Goal: Task Accomplishment & Management: Use online tool/utility

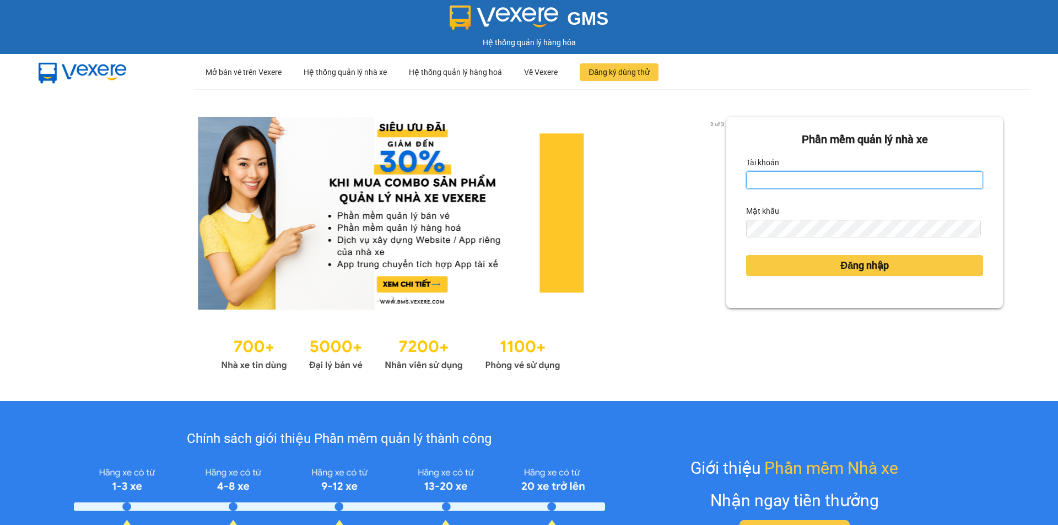
click at [816, 179] on input "Tài khoản" at bounding box center [864, 180] width 237 height 18
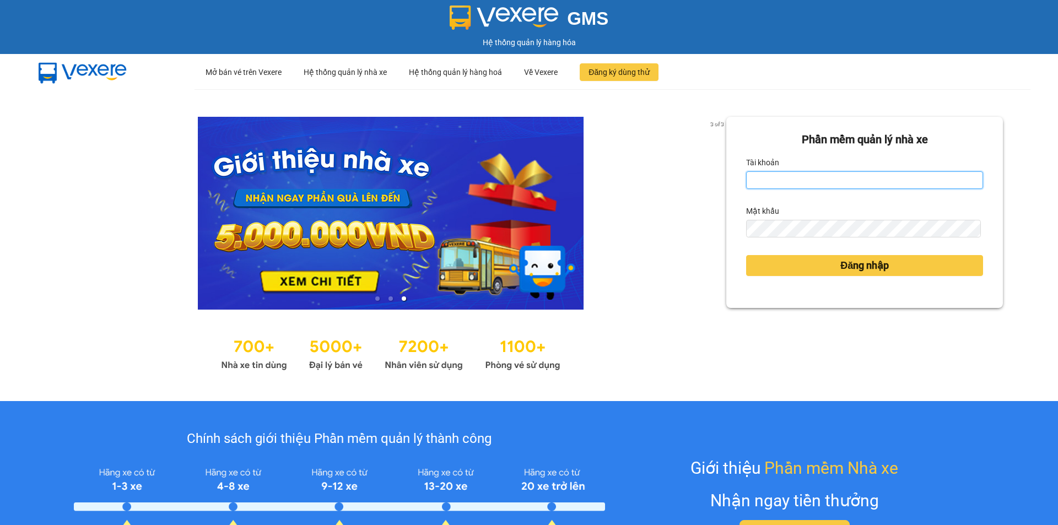
type input "tientung.ducphatth"
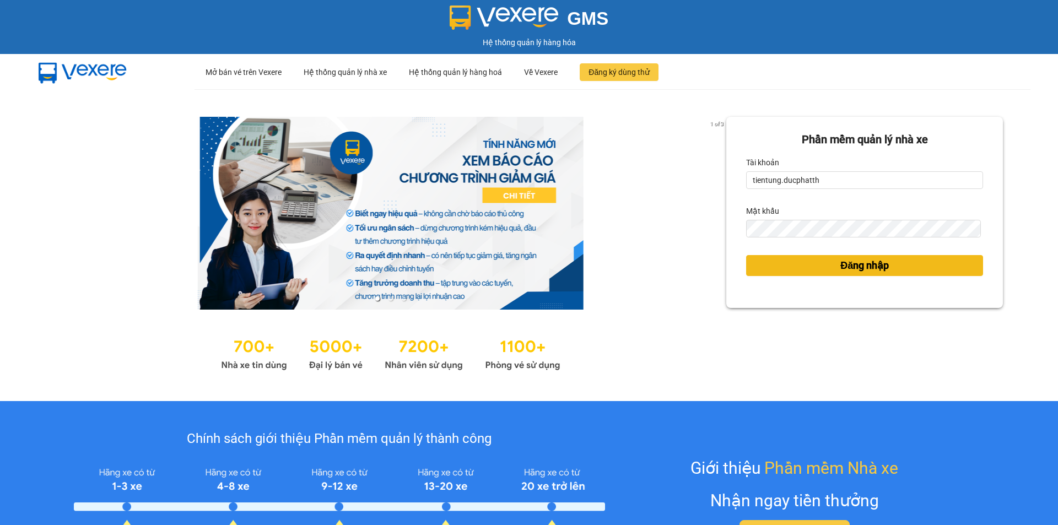
click at [805, 271] on button "Đăng nhập" at bounding box center [864, 265] width 237 height 21
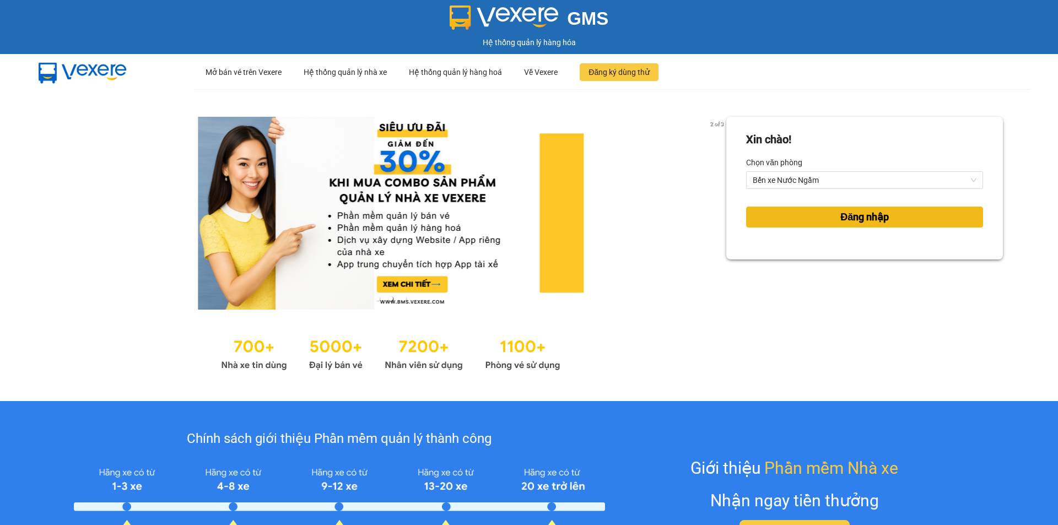
click at [841, 220] on span "Đăng nhập" at bounding box center [865, 216] width 49 height 15
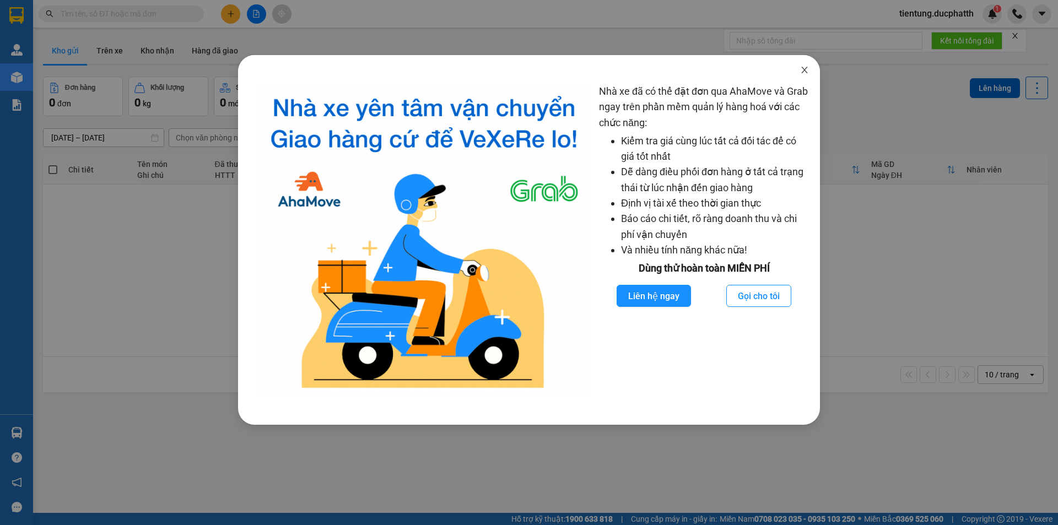
click at [805, 67] on icon "close" at bounding box center [804, 70] width 9 height 9
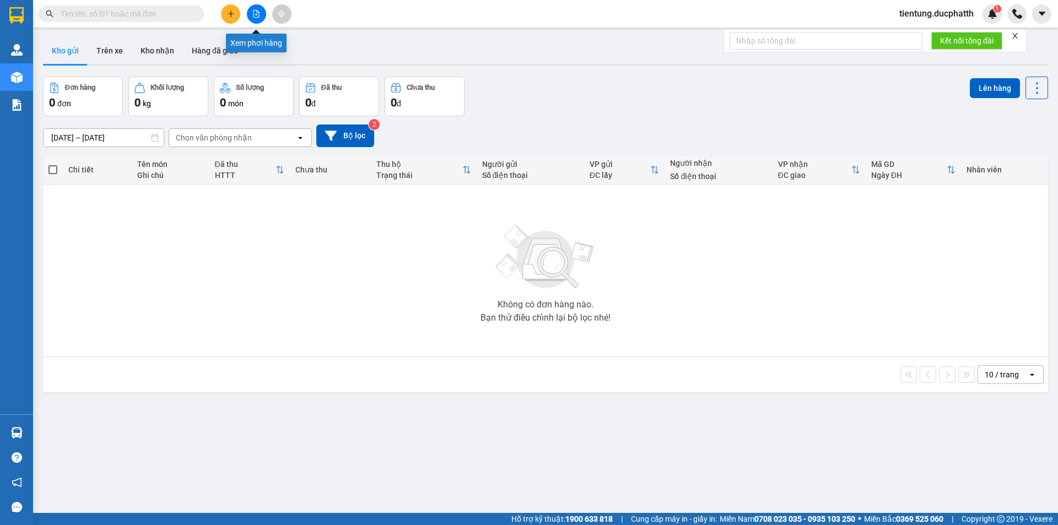
click at [259, 16] on icon "file-add" at bounding box center [256, 14] width 8 height 8
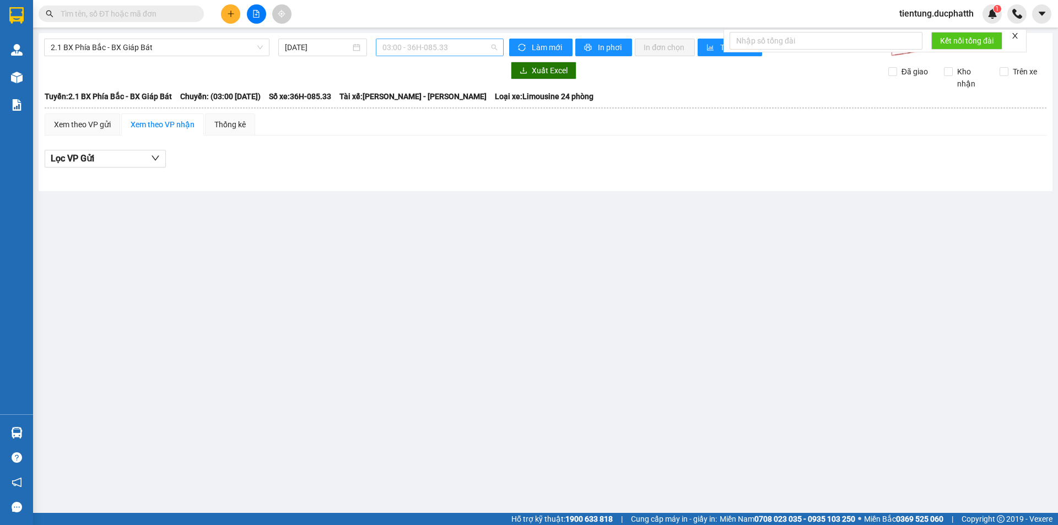
click at [445, 50] on span "03:00 - 36H-085.33" at bounding box center [440, 47] width 115 height 17
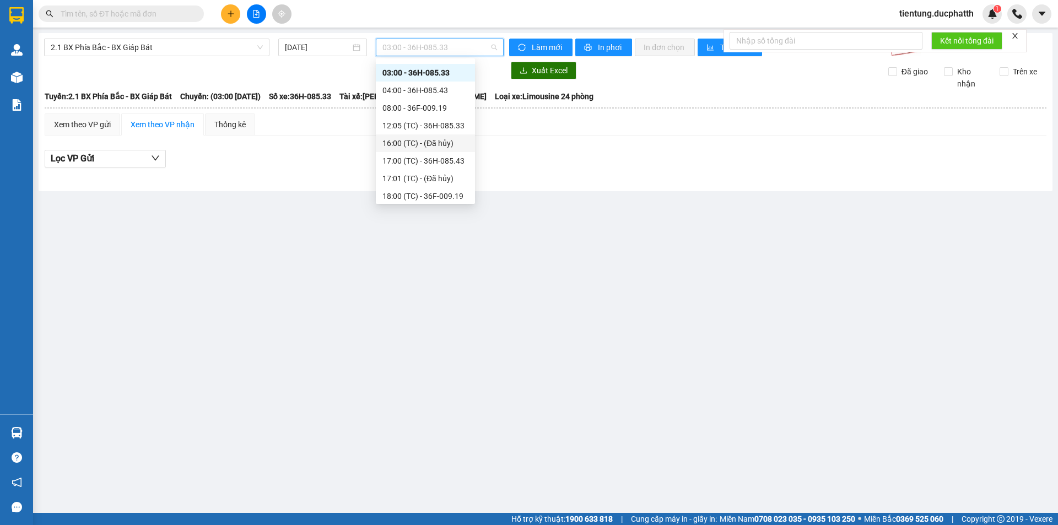
scroll to position [18, 0]
click at [225, 53] on span "2.1 BX Phía Bắc - BX Giáp Bát" at bounding box center [157, 47] width 212 height 17
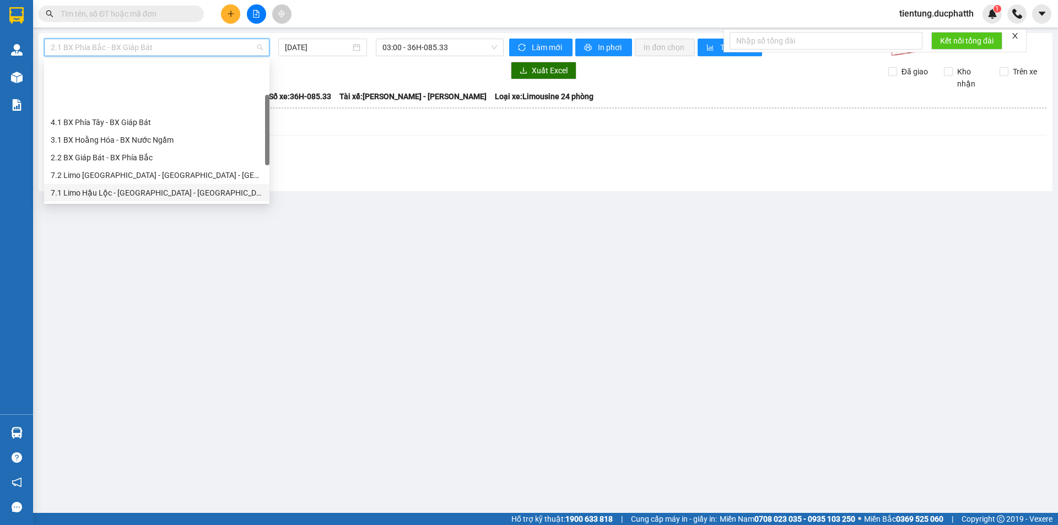
scroll to position [110, 0]
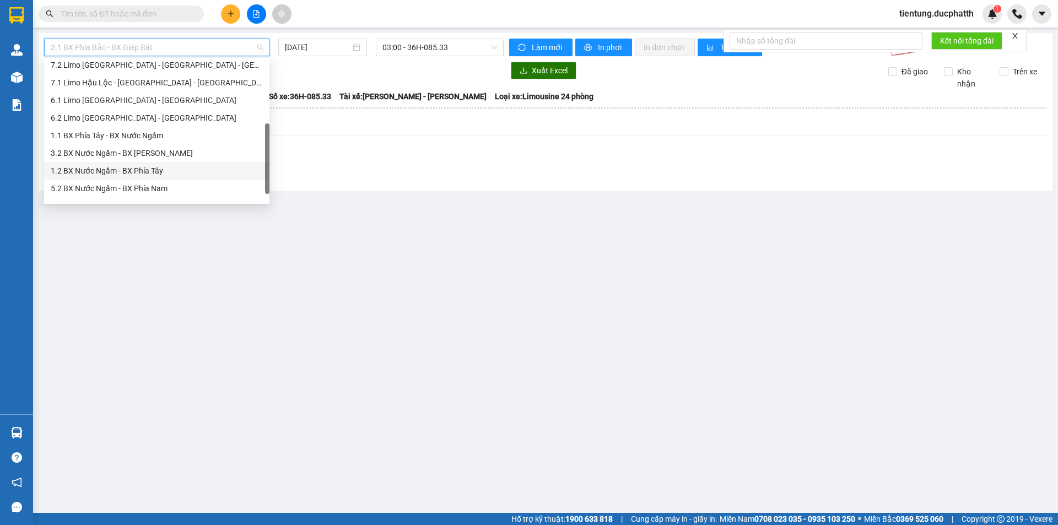
click at [174, 169] on div "1.2 BX Nước Ngầm - BX Phía Tây" at bounding box center [157, 171] width 212 height 12
type input "[DATE]"
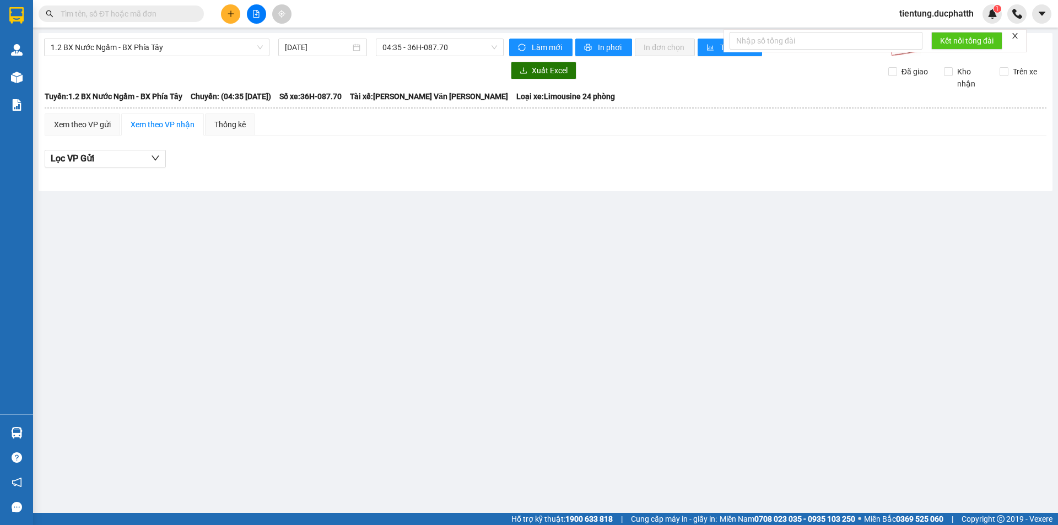
click at [481, 38] on div "1.2 BX Nước Ngầm - BX [PERSON_NAME] [DATE] 04:35 - 36H-087.70 [PERSON_NAME] mới…" at bounding box center [546, 112] width 1014 height 158
click at [474, 39] on span "04:35 - 36H-087.70" at bounding box center [440, 47] width 115 height 17
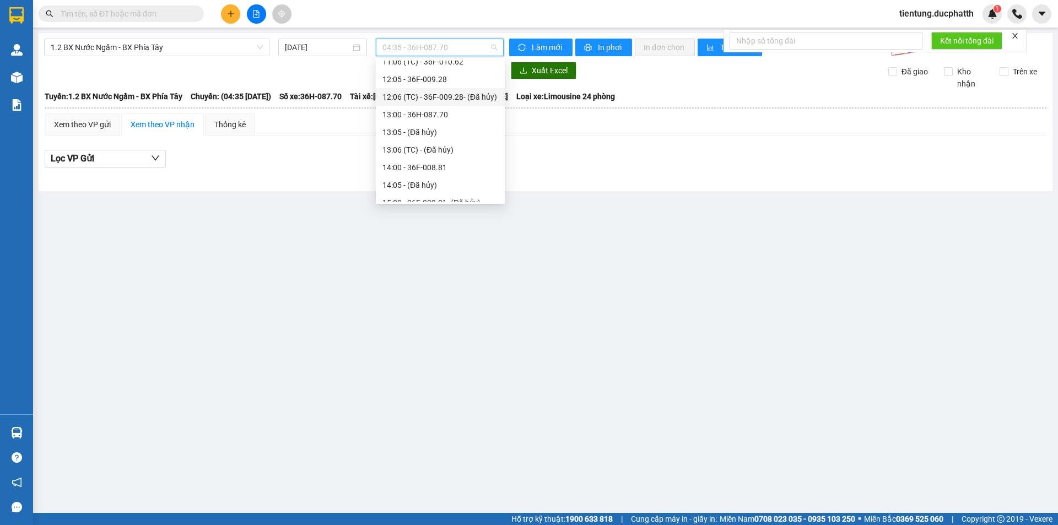
scroll to position [183, 0]
click at [447, 97] on div "12:05 - 36F-009.28" at bounding box center [441, 98] width 116 height 12
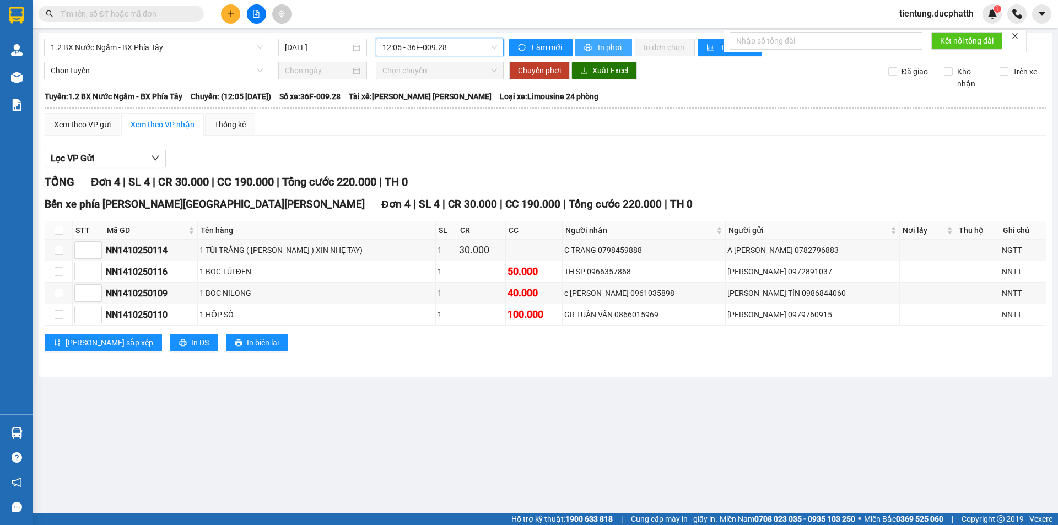
click at [606, 40] on button "In phơi" at bounding box center [603, 48] width 57 height 18
